Goal: Information Seeking & Learning: Learn about a topic

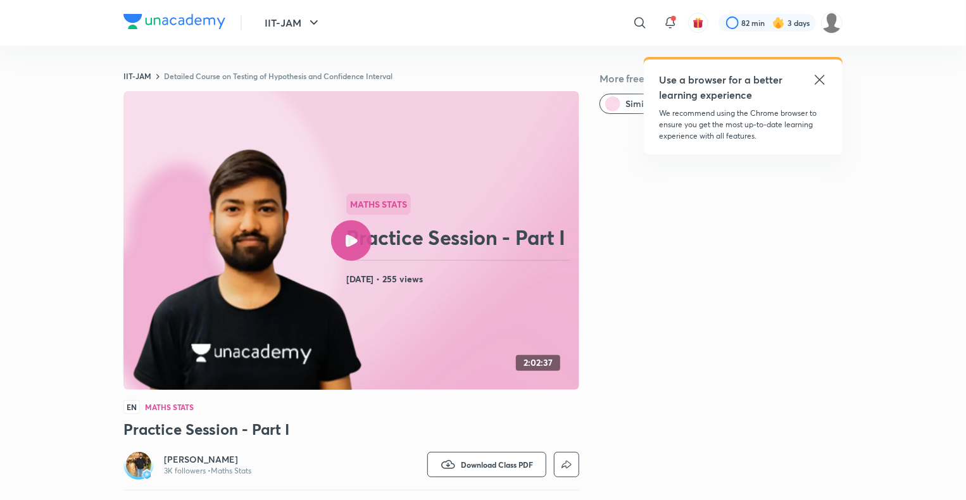
click at [193, 459] on h6 "[PERSON_NAME]" at bounding box center [207, 459] width 87 height 13
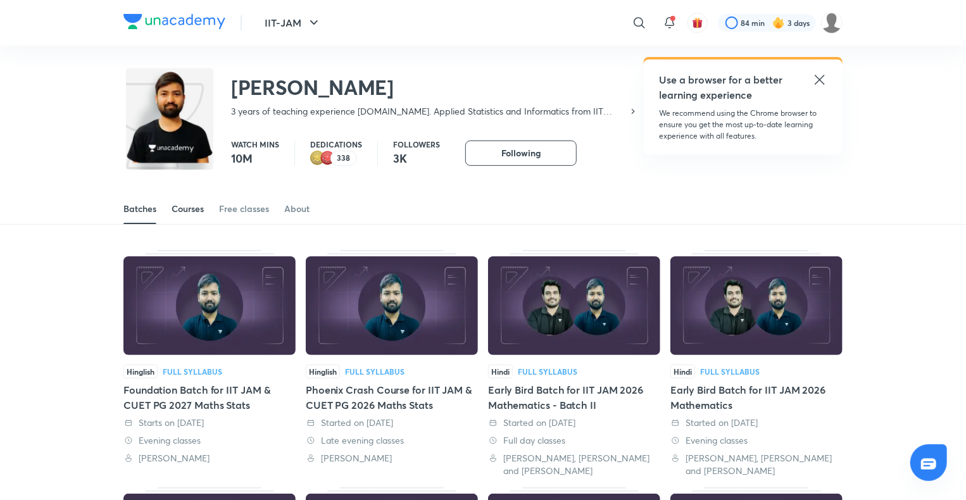
click at [196, 209] on div "Courses" at bounding box center [188, 209] width 32 height 13
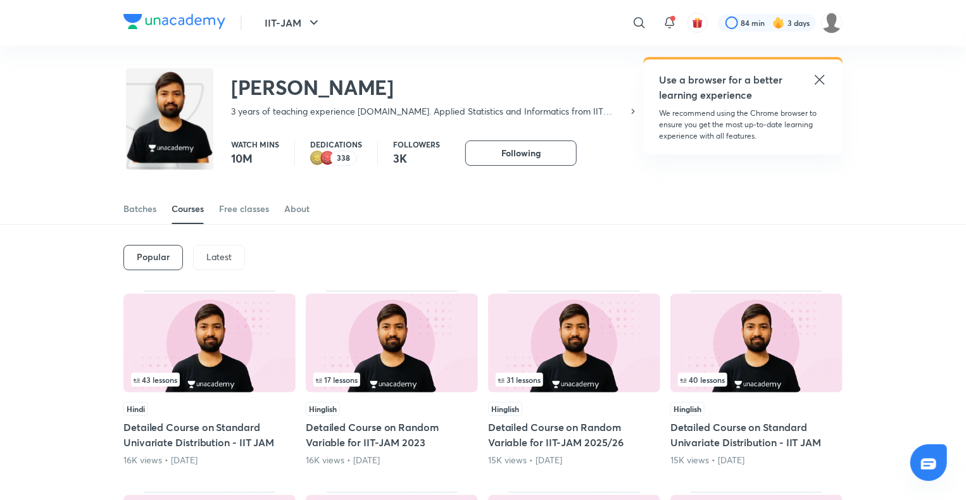
click at [218, 252] on p "Latest" at bounding box center [218, 257] width 25 height 10
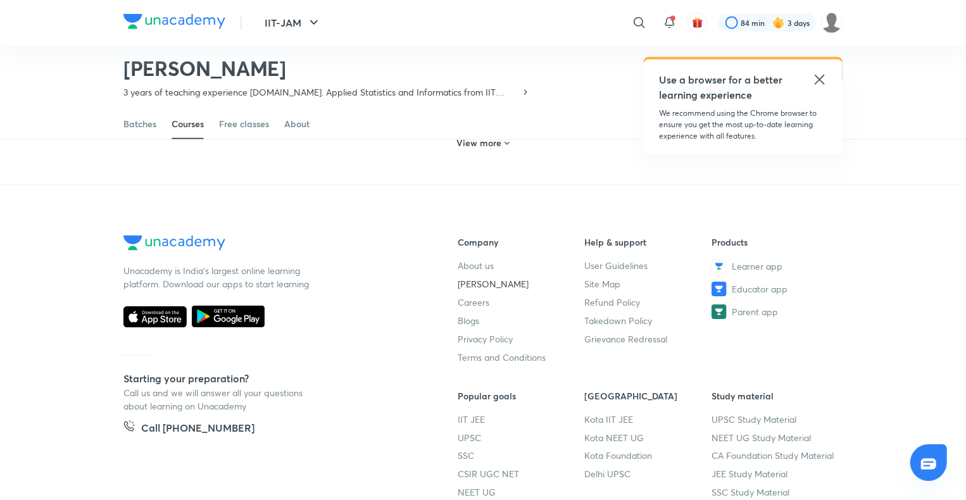
scroll to position [762, 0]
click at [504, 143] on icon at bounding box center [507, 144] width 10 height 10
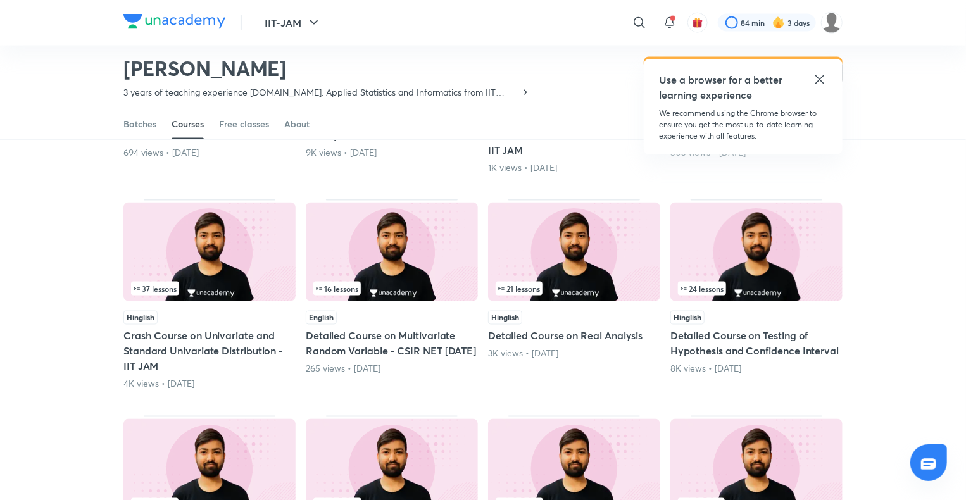
scroll to position [897, 0]
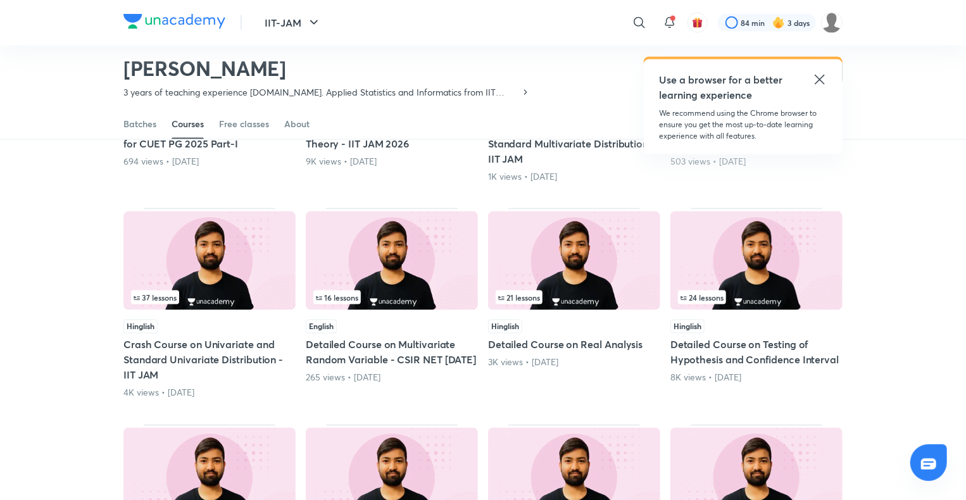
click at [779, 291] on div "24 lessons" at bounding box center [756, 298] width 157 height 14
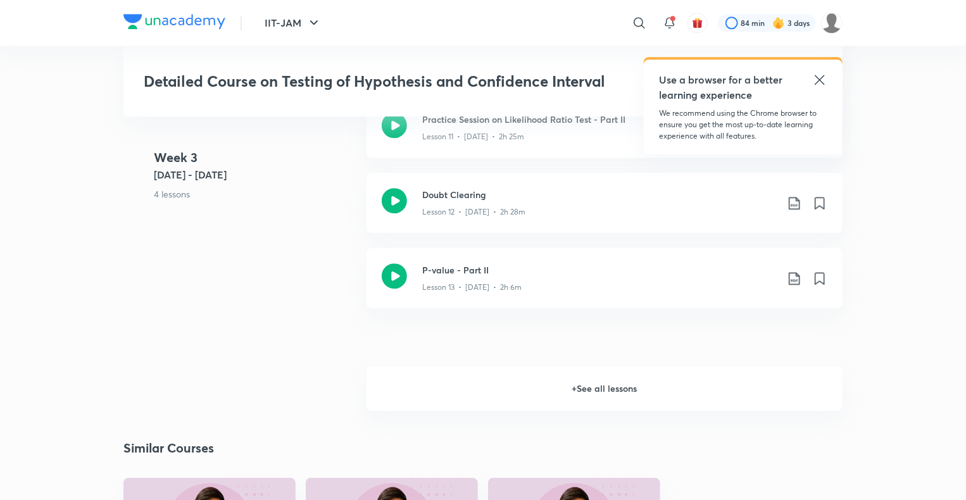
scroll to position [1687, 0]
click at [604, 384] on h6 "+ See all lessons" at bounding box center [605, 389] width 476 height 44
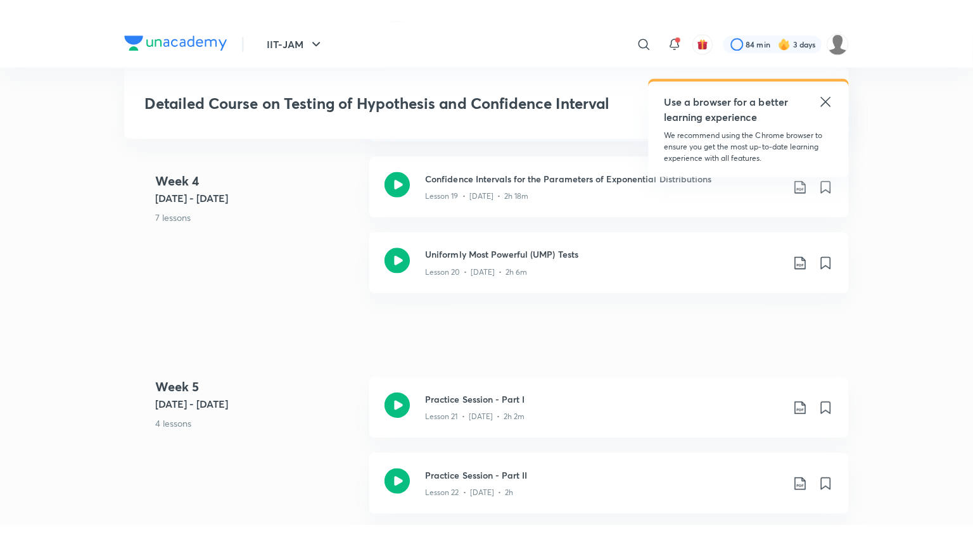
scroll to position [2410, 0]
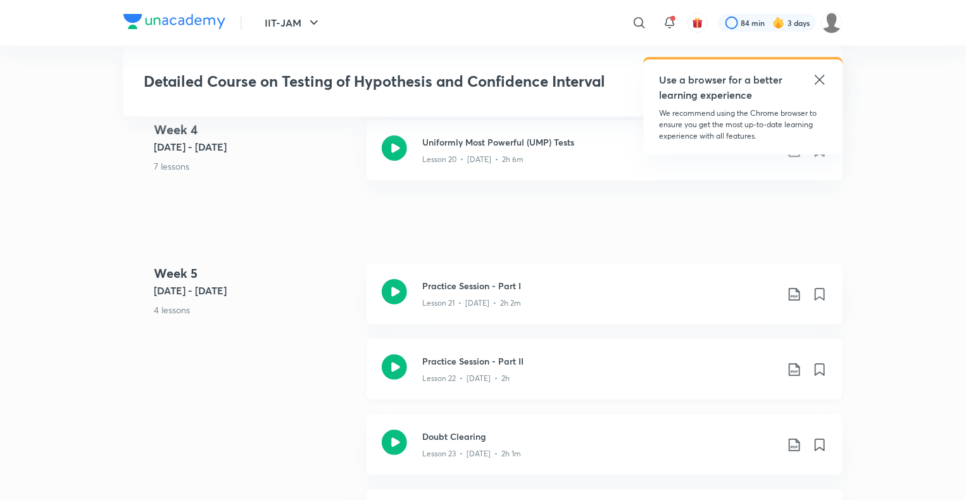
click at [470, 375] on p "Lesson 22 • [DATE] • 2h" at bounding box center [465, 378] width 87 height 11
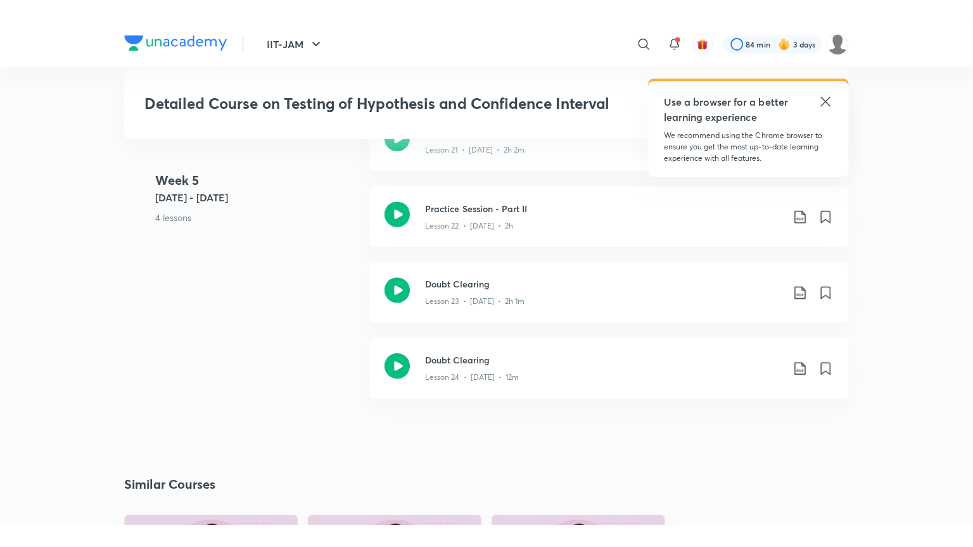
scroll to position [2587, 0]
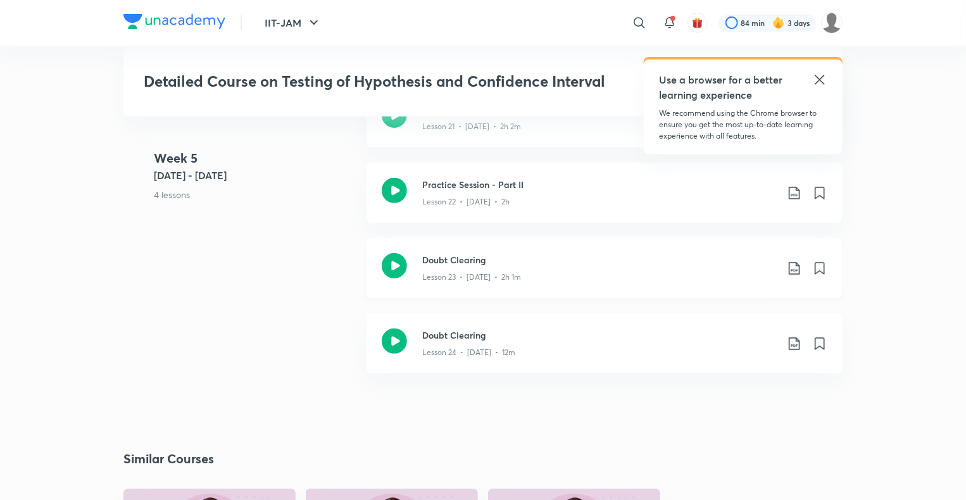
click at [494, 276] on p "Lesson 23 • [DATE] • 2h 1m" at bounding box center [471, 277] width 99 height 11
